Goal: Task Accomplishment & Management: Manage account settings

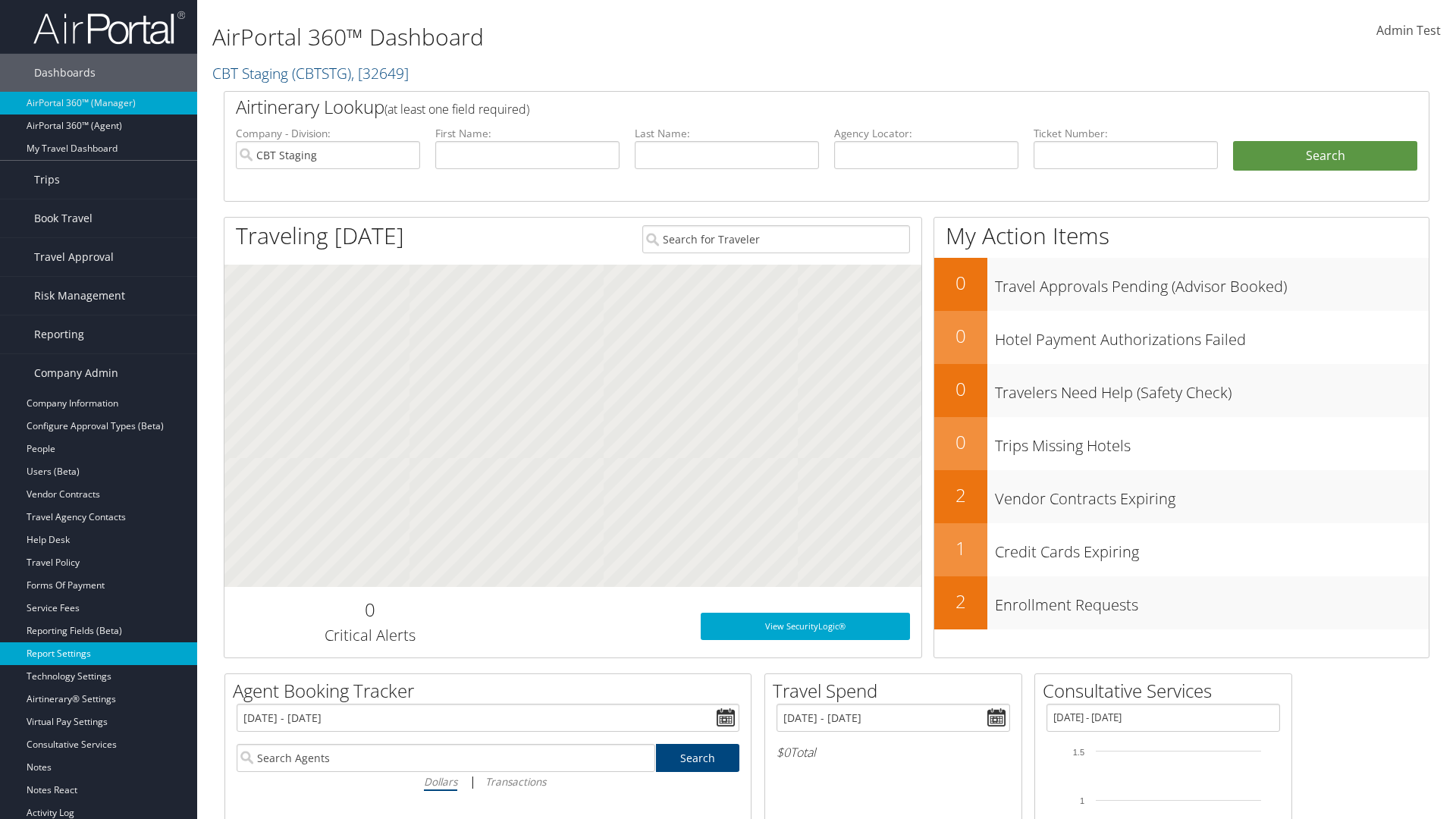
click at [99, 654] on link "Report Settings" at bounding box center [99, 653] width 197 height 22
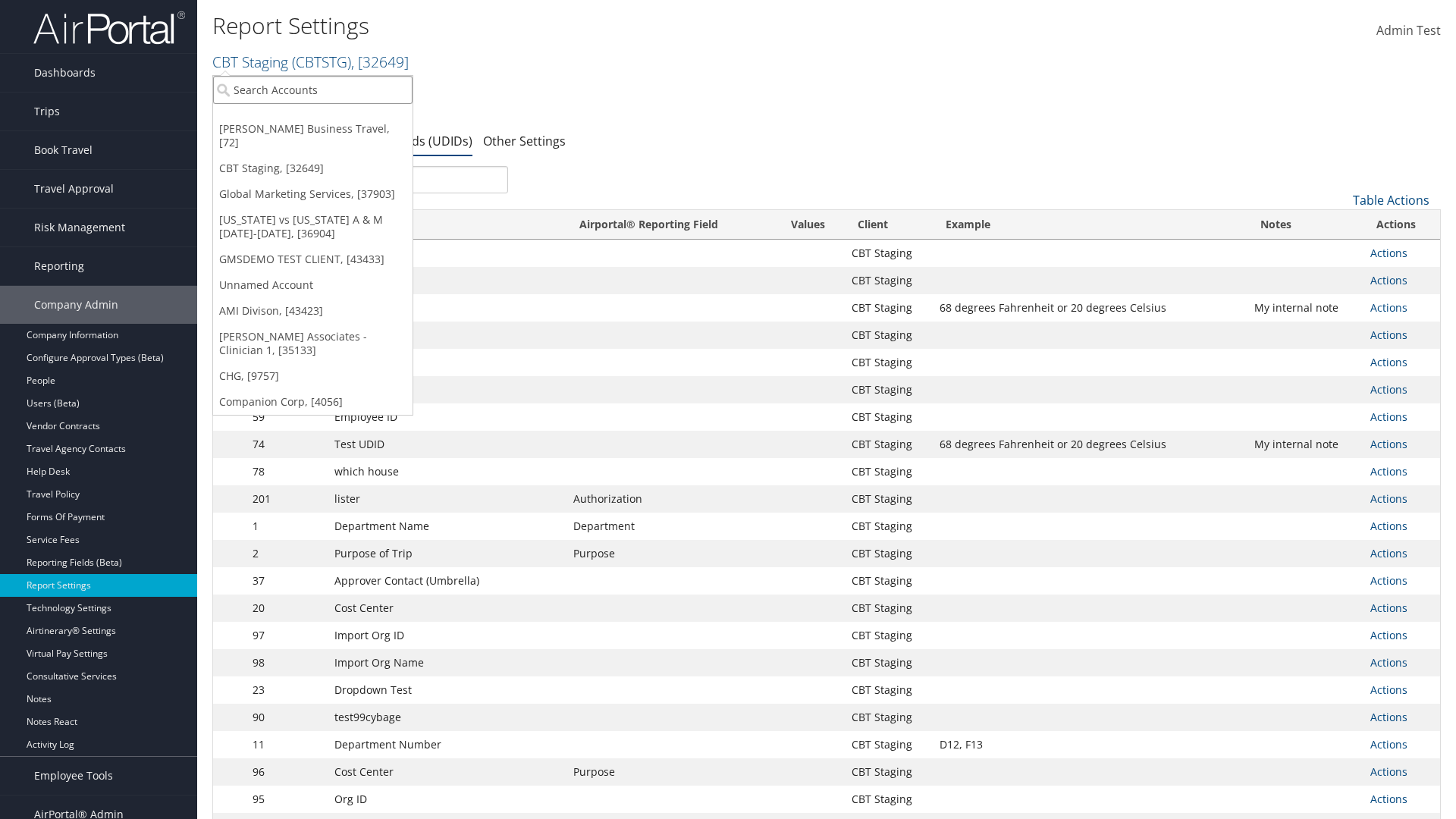
click at [313, 89] on input "search" at bounding box center [313, 90] width 199 height 28
type input "CBTSTG"
click at [313, 118] on div "CBT Staging (CBTSTG), [32649]" at bounding box center [313, 118] width 216 height 14
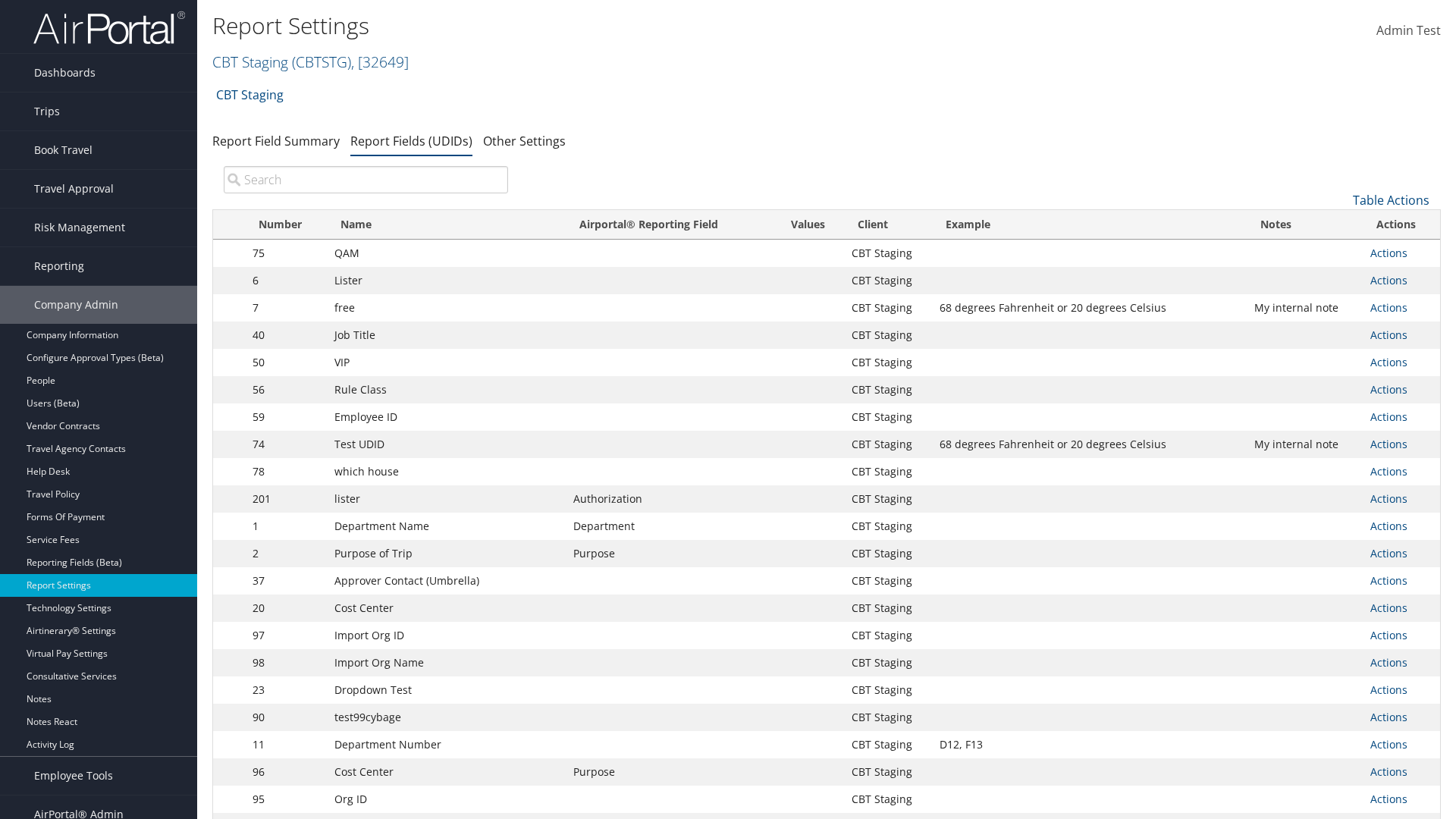
click at [365, 180] on input "search" at bounding box center [365, 179] width 285 height 27
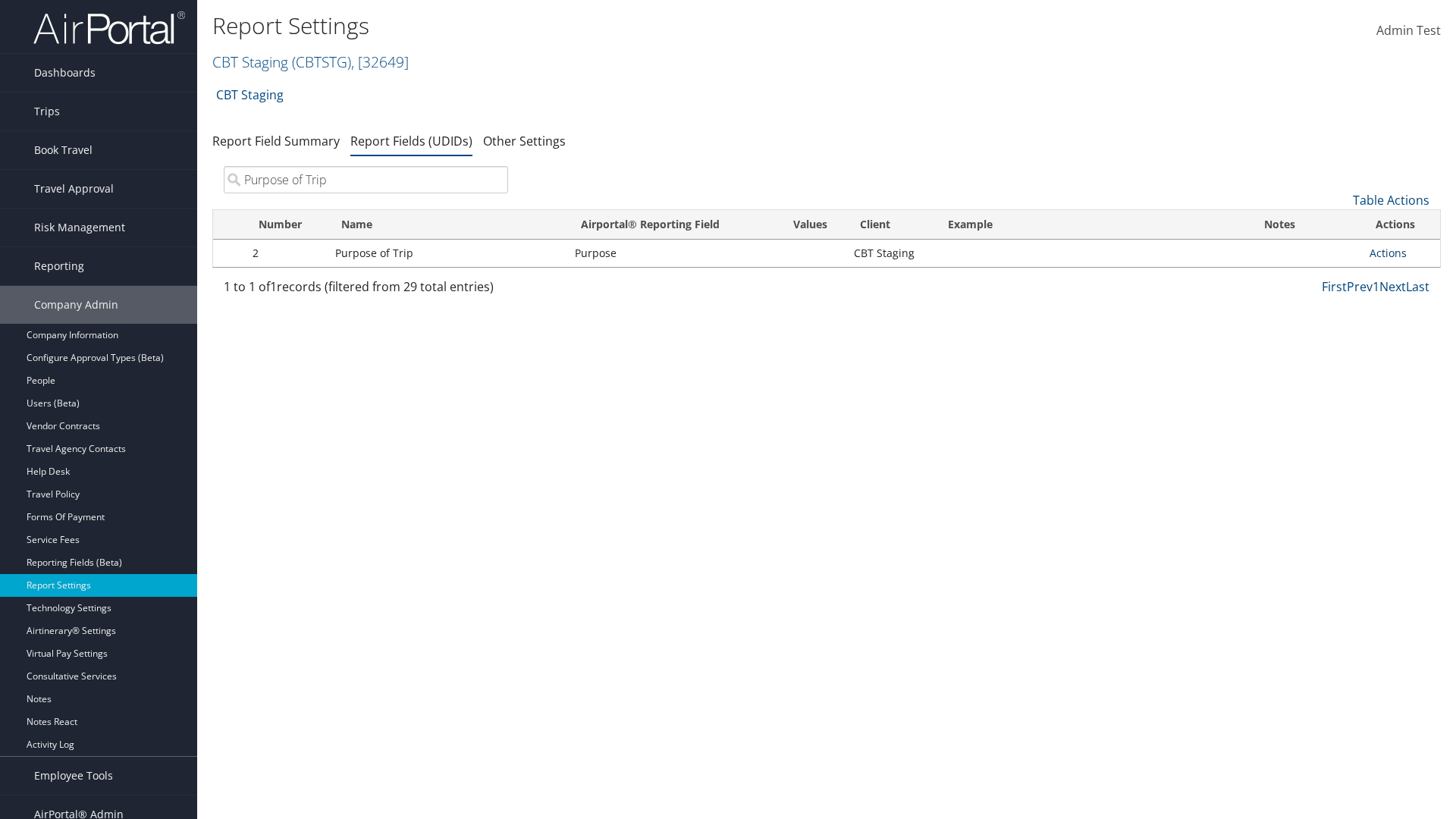
type input "Purpose of Trip"
click at [1388, 253] on link "Actions" at bounding box center [1389, 253] width 37 height 15
click at [1328, 327] on link "Edit" at bounding box center [1328, 327] width 150 height 26
select select "20"
select select "both"
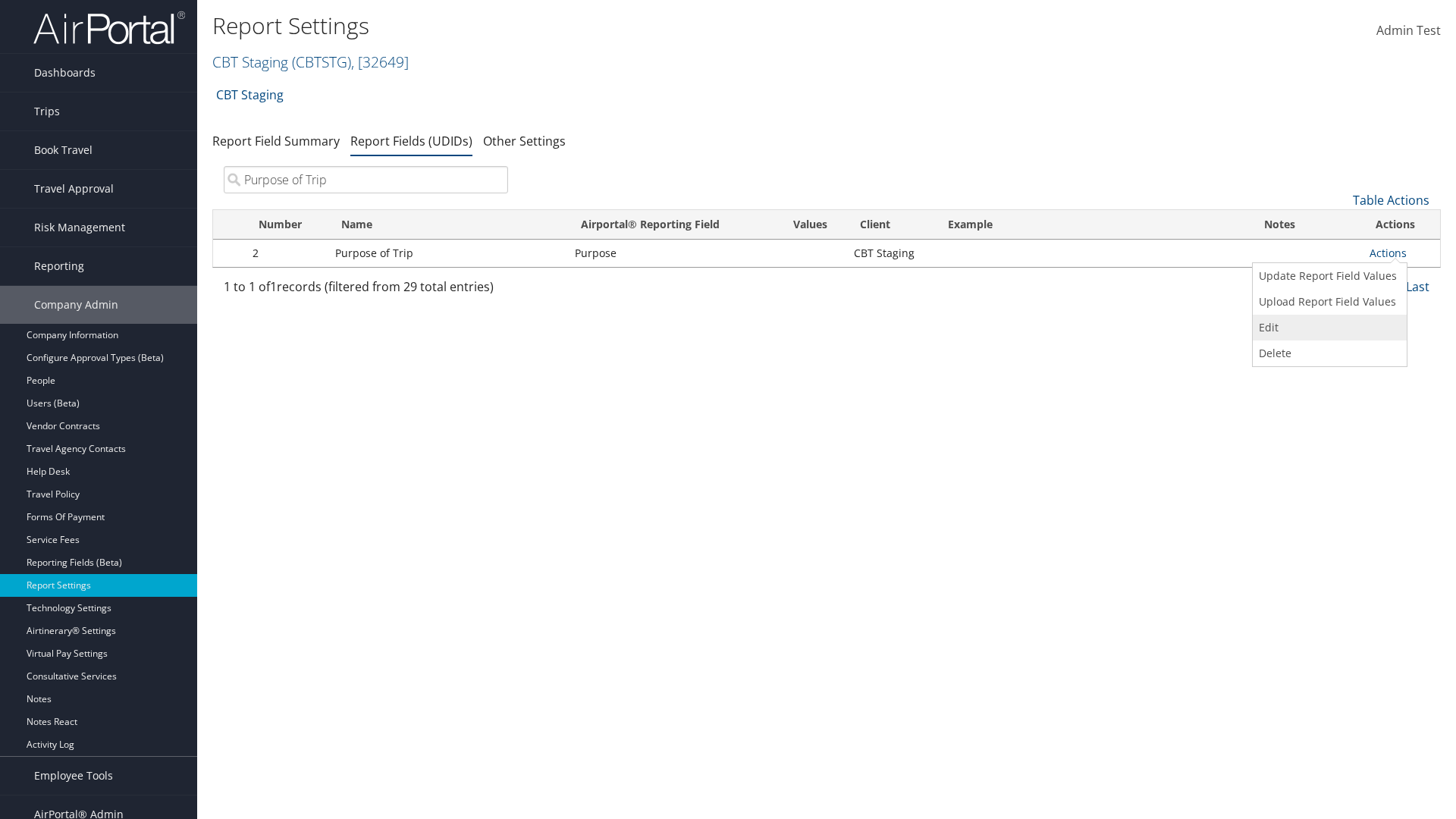
select select "trip"
